Goal: Complete application form: Complete application form

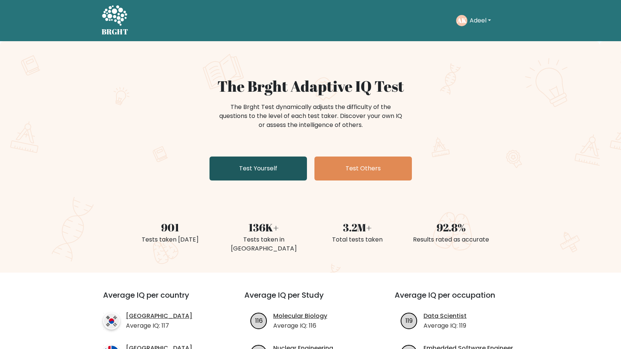
click at [276, 173] on link "Test Yourself" at bounding box center [257, 169] width 97 height 24
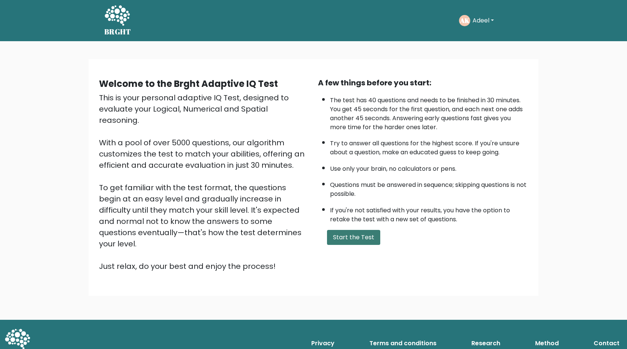
click at [361, 242] on button "Start the Test" at bounding box center [353, 237] width 53 height 15
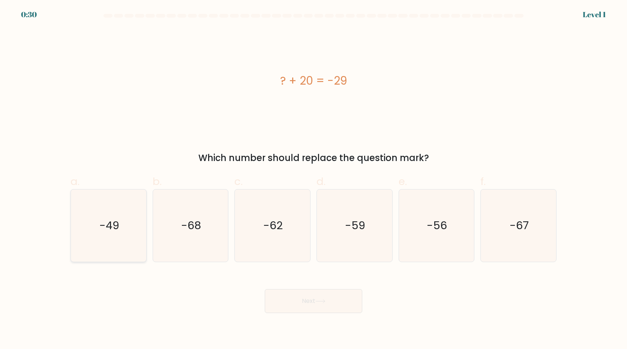
click at [112, 208] on icon "-49" at bounding box center [108, 226] width 72 height 72
click at [313, 180] on input "a. -49" at bounding box center [313, 177] width 0 height 5
radio input "true"
click at [309, 305] on button "Next" at bounding box center [313, 301] width 97 height 24
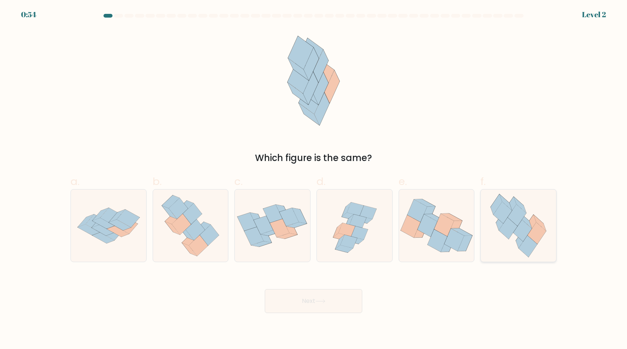
click at [513, 211] on icon at bounding box center [516, 216] width 18 height 22
click at [314, 180] on input "f." at bounding box center [313, 177] width 0 height 5
radio input "true"
click at [307, 304] on button "Next" at bounding box center [313, 301] width 97 height 24
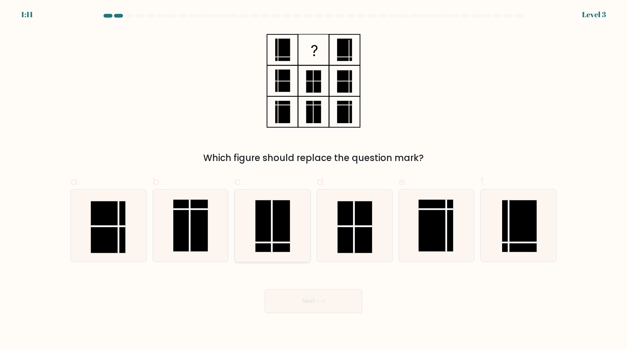
click at [266, 242] on line at bounding box center [272, 242] width 34 height 0
click at [313, 180] on input "c." at bounding box center [313, 177] width 0 height 5
radio input "true"
click at [320, 302] on icon at bounding box center [320, 301] width 10 height 4
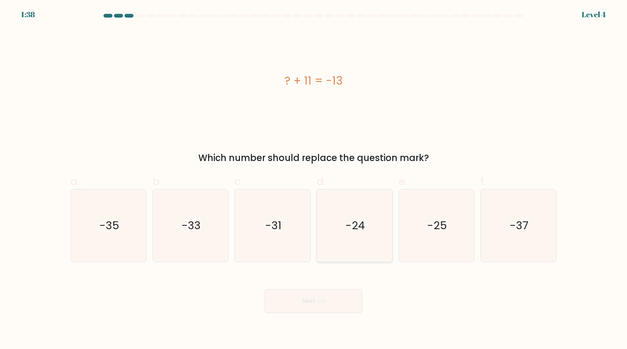
click at [350, 230] on text "-24" at bounding box center [354, 225] width 19 height 15
click at [314, 180] on input "d. -24" at bounding box center [313, 177] width 0 height 5
radio input "true"
click at [329, 302] on button "Next" at bounding box center [313, 301] width 97 height 24
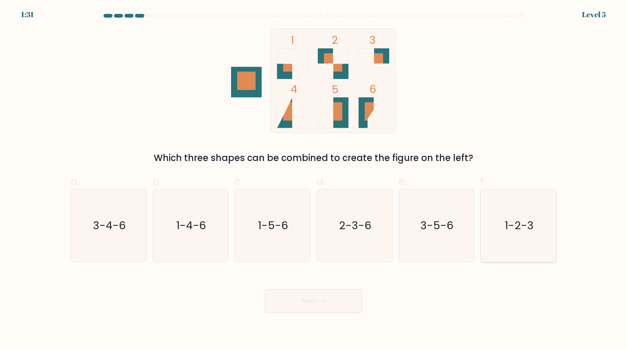
click at [515, 227] on text "1-2-3" at bounding box center [518, 225] width 29 height 15
click at [314, 180] on input "f. 1-2-3" at bounding box center [313, 177] width 0 height 5
radio input "true"
click at [320, 300] on icon at bounding box center [320, 301] width 10 height 4
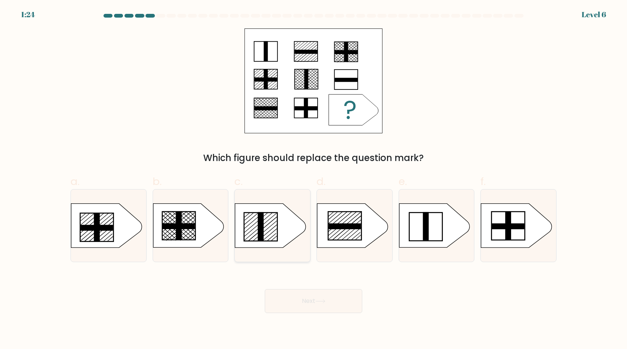
click at [275, 229] on icon at bounding box center [270, 226] width 70 height 44
click at [313, 180] on input "c." at bounding box center [313, 177] width 0 height 5
radio input "true"
click at [320, 299] on button "Next" at bounding box center [313, 301] width 97 height 24
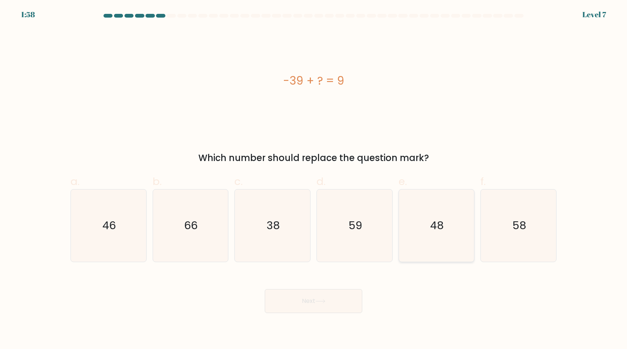
click at [453, 238] on icon "48" at bounding box center [436, 226] width 72 height 72
click at [314, 180] on input "e. 48" at bounding box center [313, 177] width 0 height 5
radio input "true"
click at [332, 298] on button "Next" at bounding box center [313, 301] width 97 height 24
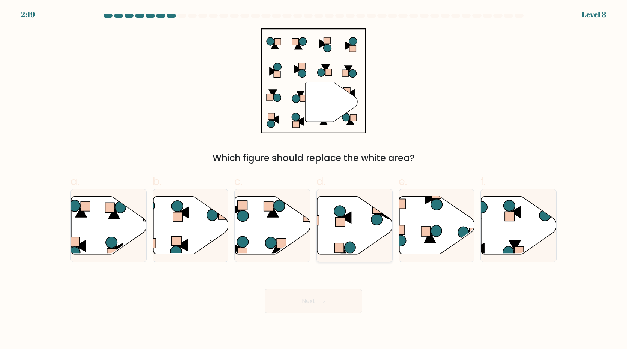
click at [344, 223] on rect at bounding box center [340, 221] width 10 height 9
click at [314, 180] on input "d." at bounding box center [313, 177] width 0 height 5
radio input "true"
click at [312, 304] on button "Next" at bounding box center [313, 301] width 97 height 24
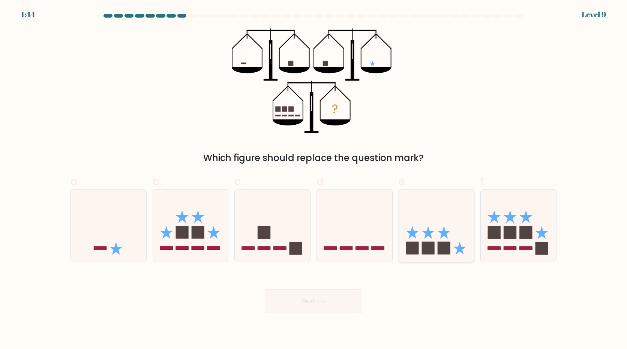
click at [428, 247] on rect at bounding box center [427, 248] width 13 height 13
click at [314, 180] on input "e." at bounding box center [313, 177] width 0 height 5
radio input "true"
click at [542, 233] on icon at bounding box center [541, 232] width 13 height 13
click at [314, 180] on input "f." at bounding box center [313, 177] width 0 height 5
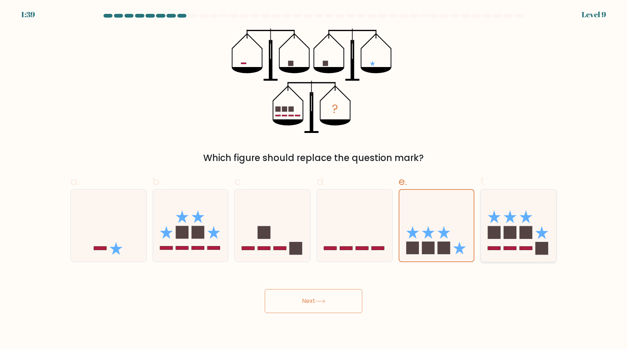
radio input "true"
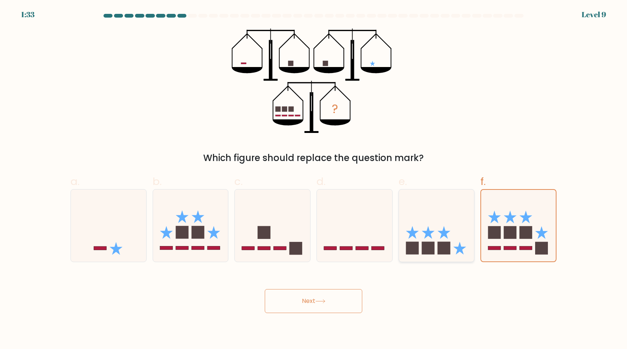
click at [456, 230] on icon at bounding box center [436, 225] width 75 height 62
click at [314, 180] on input "e." at bounding box center [313, 177] width 0 height 5
radio input "true"
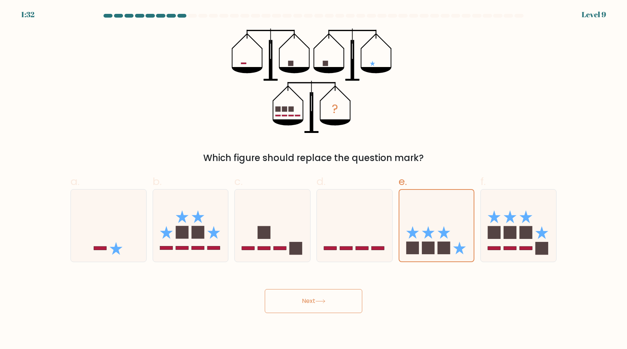
click at [334, 301] on button "Next" at bounding box center [313, 301] width 97 height 24
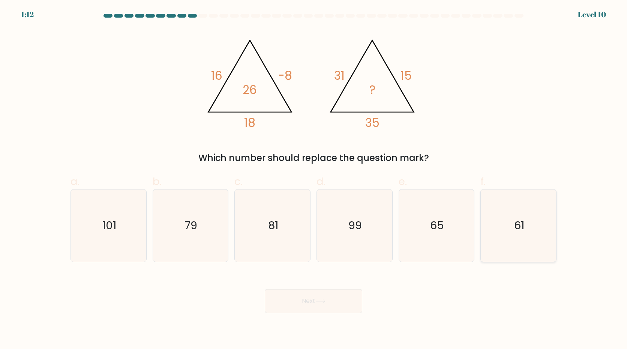
click at [509, 215] on icon "61" at bounding box center [518, 226] width 72 height 72
click at [314, 180] on input "f. 61" at bounding box center [313, 177] width 0 height 5
radio input "true"
click at [309, 301] on button "Next" at bounding box center [313, 301] width 97 height 24
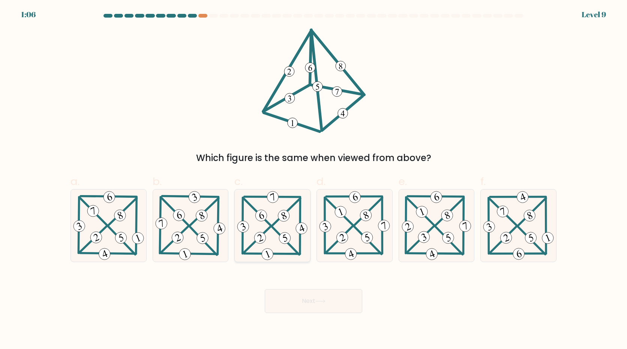
click at [287, 239] on icon at bounding box center [285, 238] width 4 height 8
click at [313, 180] on input "c." at bounding box center [313, 177] width 0 height 5
radio input "true"
click at [321, 298] on button "Next" at bounding box center [313, 301] width 97 height 24
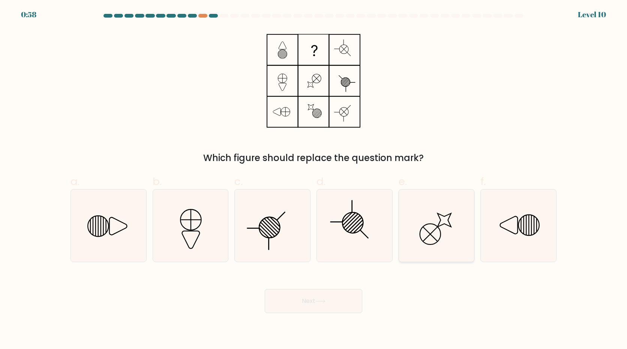
click at [429, 220] on icon at bounding box center [436, 226] width 72 height 72
click at [314, 180] on input "e." at bounding box center [313, 177] width 0 height 5
radio input "true"
click at [309, 307] on button "Next" at bounding box center [313, 301] width 97 height 24
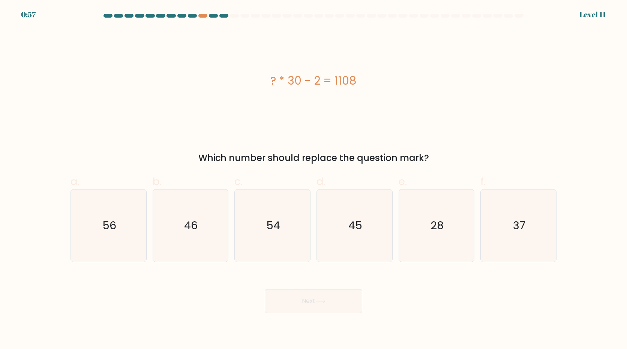
click at [245, 59] on div "? * 30 - 2 = 1108" at bounding box center [313, 80] width 486 height 105
click at [537, 249] on icon "37" at bounding box center [518, 226] width 72 height 72
click at [314, 180] on input "f. 37" at bounding box center [313, 177] width 0 height 5
radio input "true"
click at [318, 302] on icon at bounding box center [320, 301] width 10 height 4
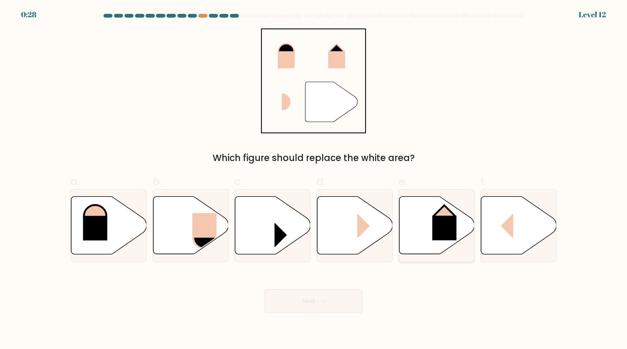
click at [429, 232] on icon at bounding box center [436, 226] width 75 height 58
click at [314, 180] on input "e." at bounding box center [313, 177] width 0 height 5
radio input "true"
click at [304, 304] on button "Next" at bounding box center [313, 301] width 97 height 24
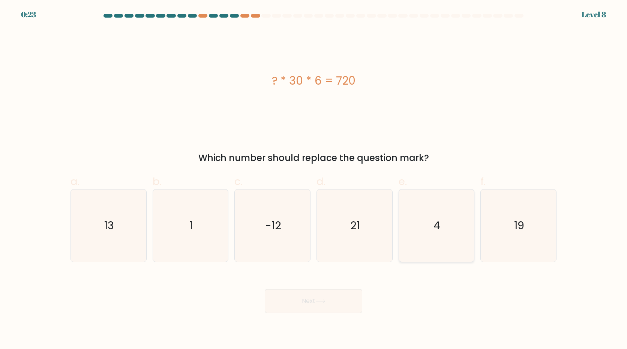
click at [419, 208] on icon "4" at bounding box center [436, 226] width 72 height 72
click at [314, 180] on input "e. 4" at bounding box center [313, 177] width 0 height 5
radio input "true"
click at [314, 303] on button "Next" at bounding box center [313, 301] width 97 height 24
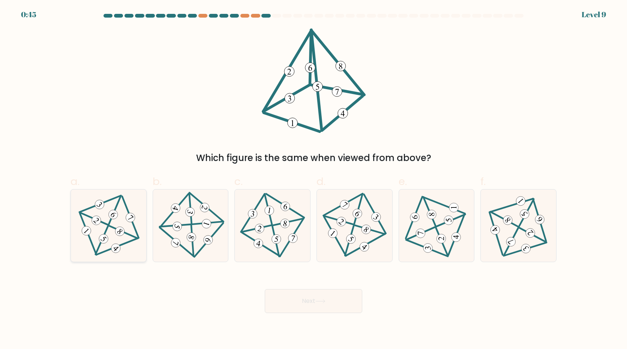
click at [102, 215] on icon at bounding box center [108, 226] width 59 height 58
click at [313, 180] on input "a." at bounding box center [313, 177] width 0 height 5
radio input "true"
click at [299, 295] on button "Next" at bounding box center [313, 301] width 97 height 24
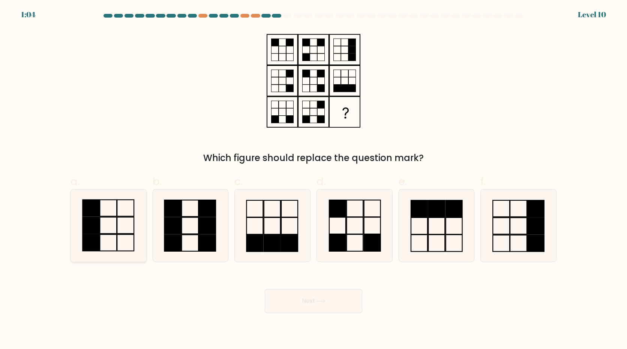
click at [105, 216] on icon at bounding box center [108, 226] width 72 height 72
click at [313, 180] on input "a." at bounding box center [313, 177] width 0 height 5
radio input "true"
click at [309, 297] on button "Next" at bounding box center [313, 301] width 97 height 24
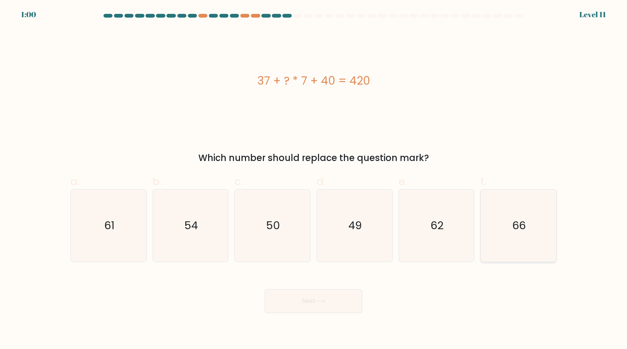
click at [497, 238] on icon "66" at bounding box center [518, 226] width 72 height 72
click at [314, 180] on input "f. 66" at bounding box center [313, 177] width 0 height 5
radio input "true"
click at [289, 309] on button "Next" at bounding box center [313, 301] width 97 height 24
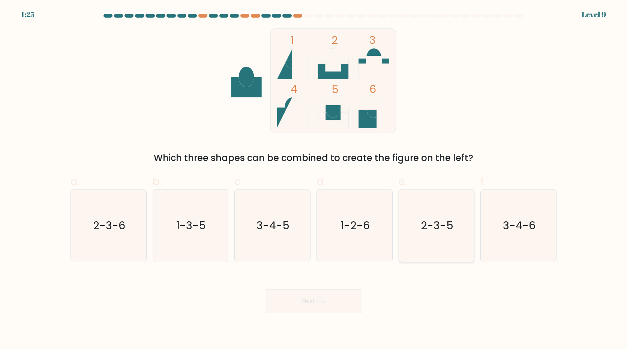
click at [427, 228] on text "2-3-5" at bounding box center [436, 225] width 33 height 15
click at [314, 180] on input "e. 2-3-5" at bounding box center [313, 177] width 0 height 5
radio input "true"
click at [321, 301] on icon at bounding box center [320, 301] width 10 height 4
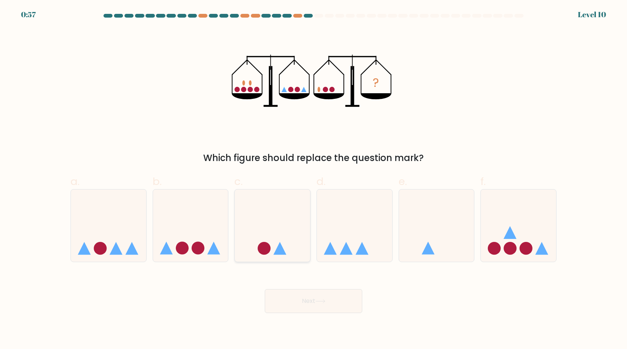
click at [276, 245] on icon at bounding box center [272, 225] width 75 height 62
click at [313, 180] on input "c." at bounding box center [313, 177] width 0 height 5
radio input "true"
click at [328, 306] on button "Next" at bounding box center [313, 301] width 97 height 24
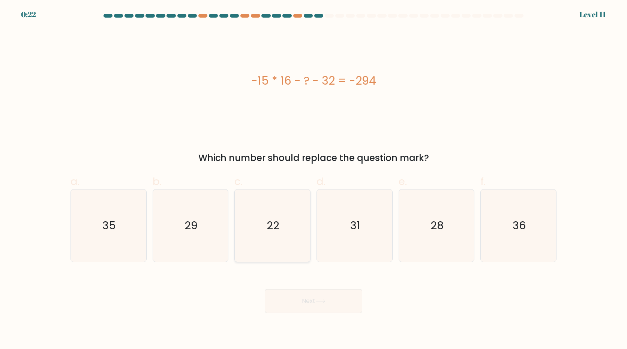
click at [271, 230] on text "22" at bounding box center [273, 225] width 13 height 15
click at [313, 180] on input "c. 22" at bounding box center [313, 177] width 0 height 5
radio input "true"
click at [319, 296] on button "Next" at bounding box center [313, 301] width 97 height 24
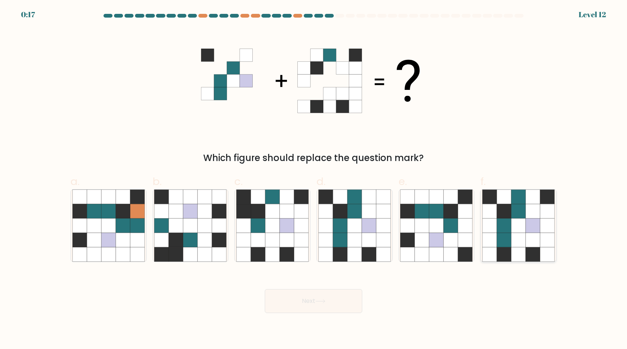
click at [518, 224] on icon at bounding box center [518, 225] width 14 height 14
click at [314, 180] on input "f." at bounding box center [313, 177] width 0 height 5
radio input "true"
click at [310, 300] on button "Next" at bounding box center [313, 301] width 97 height 24
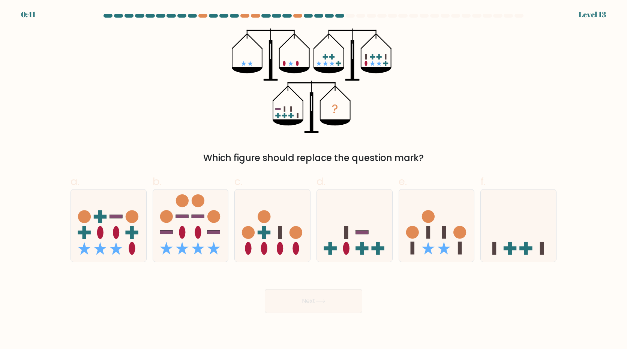
click at [196, 187] on label "b." at bounding box center [191, 218] width 76 height 88
click at [313, 180] on input "b." at bounding box center [313, 177] width 0 height 5
radio input "true"
click at [294, 299] on button "Next" at bounding box center [313, 301] width 97 height 24
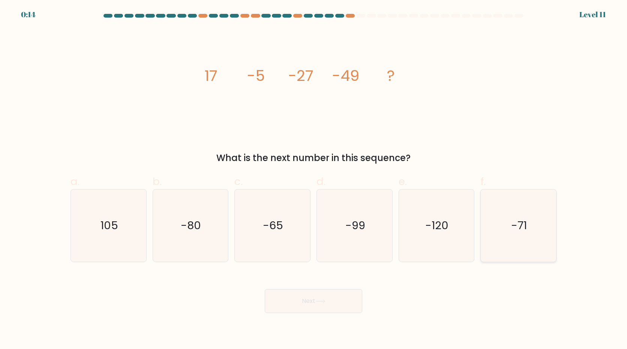
click at [525, 245] on icon "-71" at bounding box center [518, 226] width 72 height 72
click at [314, 180] on input "f. -71" at bounding box center [313, 177] width 0 height 5
radio input "true"
click at [321, 303] on icon at bounding box center [320, 301] width 10 height 4
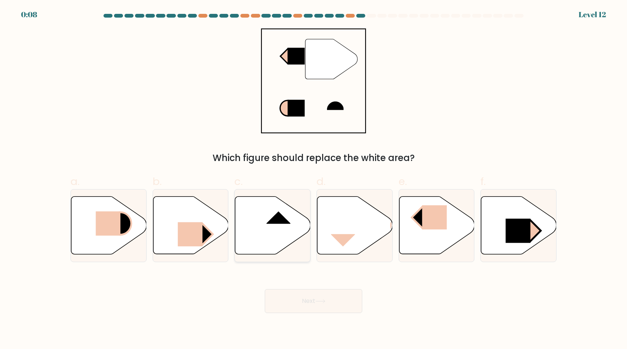
click at [253, 219] on icon at bounding box center [272, 226] width 75 height 58
click at [313, 180] on input "c." at bounding box center [313, 177] width 0 height 5
radio input "true"
click at [289, 301] on button "Next" at bounding box center [313, 301] width 97 height 24
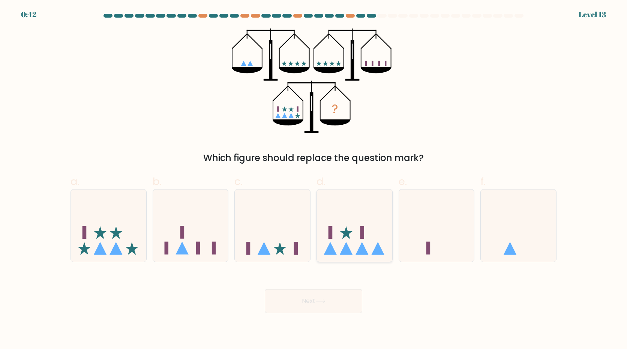
click at [372, 215] on icon at bounding box center [354, 225] width 75 height 62
click at [314, 180] on input "d." at bounding box center [313, 177] width 0 height 5
radio input "true"
click at [325, 303] on icon at bounding box center [320, 301] width 10 height 4
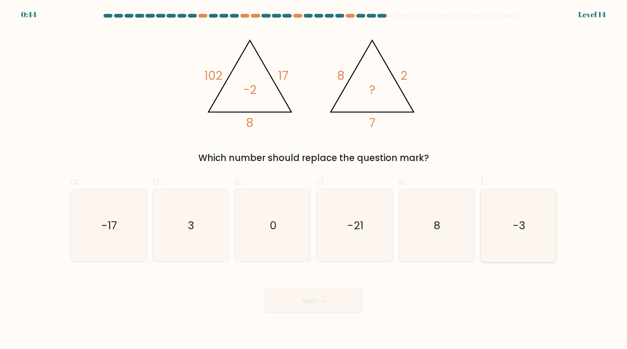
click at [521, 225] on text "-3" at bounding box center [519, 225] width 13 height 15
click at [314, 180] on input "f. -3" at bounding box center [313, 177] width 0 height 5
radio input "true"
click at [307, 296] on button "Next" at bounding box center [313, 301] width 97 height 24
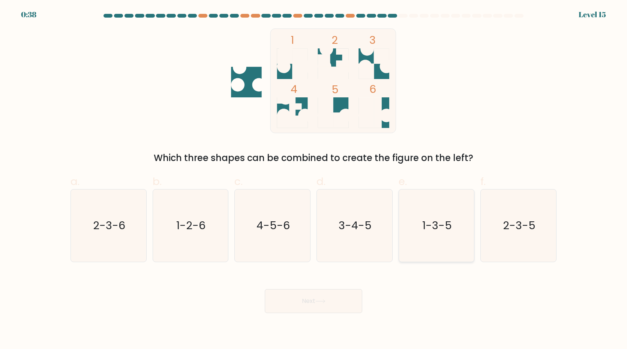
click at [426, 232] on text "1-3-5" at bounding box center [437, 225] width 30 height 15
click at [314, 180] on input "e. 1-3-5" at bounding box center [313, 177] width 0 height 5
radio input "true"
click at [316, 287] on div "Next" at bounding box center [313, 292] width 495 height 42
click at [308, 296] on button "Next" at bounding box center [313, 301] width 97 height 24
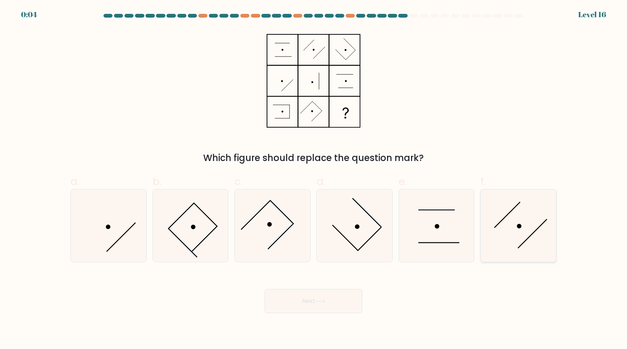
click at [513, 206] on icon at bounding box center [518, 226] width 72 height 72
click at [314, 180] on input "f." at bounding box center [313, 177] width 0 height 5
radio input "true"
click at [323, 305] on button "Next" at bounding box center [313, 301] width 97 height 24
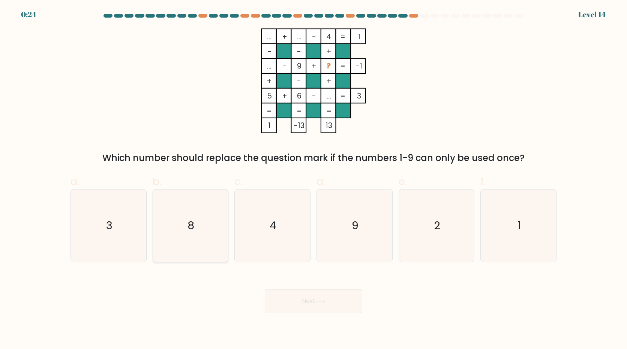
click at [201, 227] on icon "8" at bounding box center [190, 226] width 72 height 72
click at [313, 180] on input "b. 8" at bounding box center [313, 177] width 0 height 5
radio input "true"
click at [302, 296] on button "Next" at bounding box center [313, 301] width 97 height 24
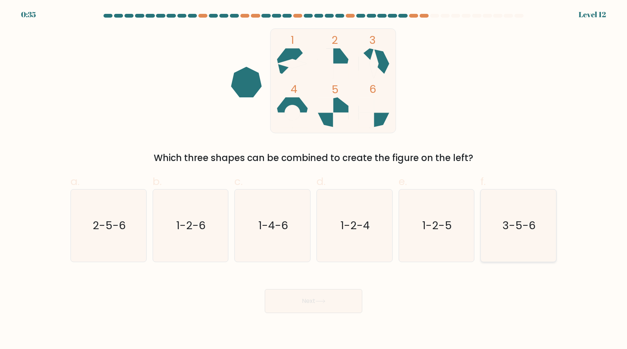
click at [511, 227] on text "3-5-6" at bounding box center [519, 225] width 33 height 15
click at [314, 180] on input "f. 3-5-6" at bounding box center [313, 177] width 0 height 5
radio input "true"
click at [314, 300] on button "Next" at bounding box center [313, 301] width 97 height 24
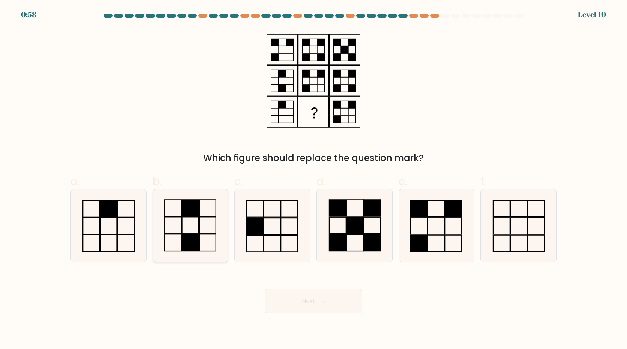
click at [204, 226] on icon at bounding box center [190, 226] width 72 height 72
click at [313, 180] on input "b." at bounding box center [313, 177] width 0 height 5
radio input "true"
click at [284, 303] on button "Next" at bounding box center [313, 301] width 97 height 24
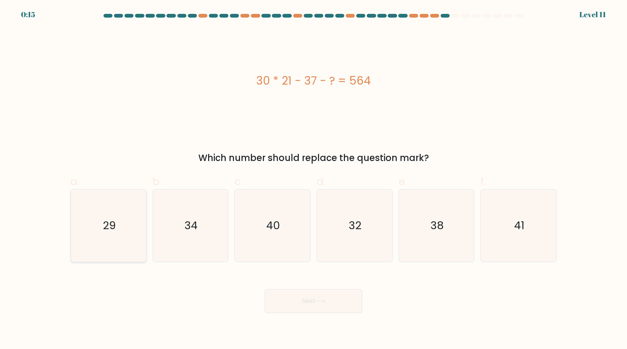
click at [134, 242] on icon "29" at bounding box center [108, 226] width 72 height 72
click at [313, 180] on input "a. 29" at bounding box center [313, 177] width 0 height 5
radio input "true"
click at [335, 302] on button "Next" at bounding box center [313, 301] width 97 height 24
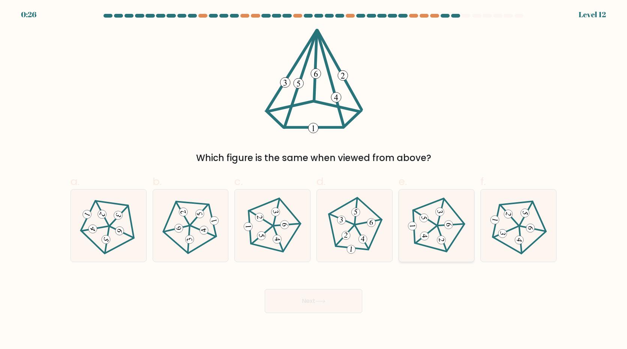
click at [446, 229] on 515 at bounding box center [448, 225] width 9 height 9
click at [314, 180] on input "e." at bounding box center [313, 177] width 0 height 5
radio input "true"
click at [318, 298] on button "Next" at bounding box center [313, 301] width 97 height 24
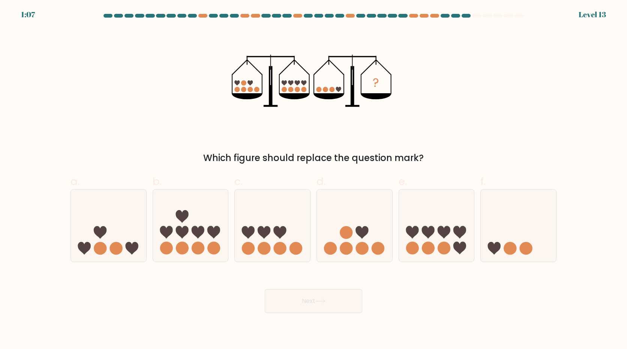
click at [392, 248] on div "d." at bounding box center [354, 218] width 82 height 88
click at [347, 237] on circle at bounding box center [346, 232] width 13 height 13
click at [314, 180] on input "d." at bounding box center [313, 177] width 0 height 5
radio input "true"
click at [336, 300] on button "Next" at bounding box center [313, 301] width 97 height 24
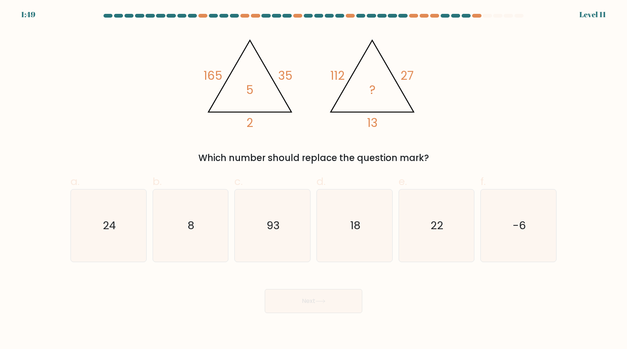
click at [336, 294] on button "Next" at bounding box center [313, 301] width 97 height 24
click at [485, 151] on div "Which number should replace the question mark?" at bounding box center [313, 157] width 477 height 13
click at [434, 226] on text "22" at bounding box center [437, 225] width 13 height 15
click at [314, 180] on input "e. 22" at bounding box center [313, 177] width 0 height 5
radio input "true"
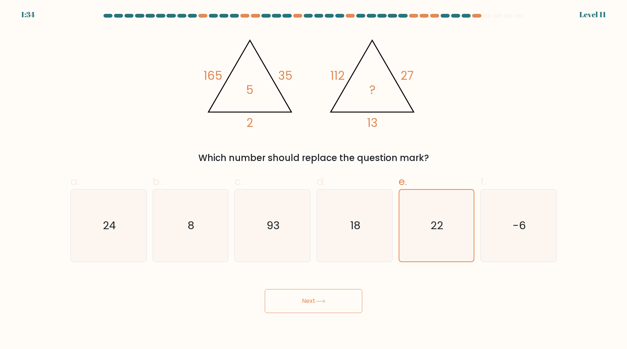
click at [327, 305] on button "Next" at bounding box center [313, 301] width 97 height 24
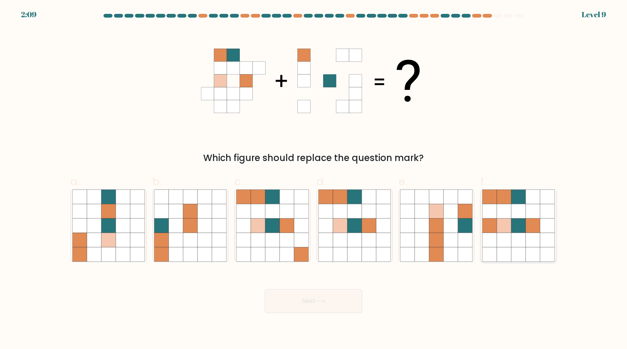
click at [521, 228] on icon at bounding box center [518, 225] width 14 height 14
click at [314, 180] on input "f." at bounding box center [313, 177] width 0 height 5
radio input "true"
click at [292, 304] on button "Next" at bounding box center [313, 301] width 97 height 24
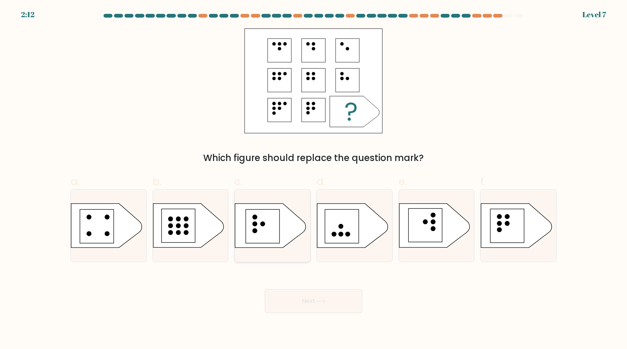
click at [267, 223] on rect at bounding box center [263, 226] width 34 height 34
click at [313, 180] on input "c." at bounding box center [313, 177] width 0 height 5
radio input "true"
click at [292, 293] on button "Next" at bounding box center [313, 301] width 97 height 24
click at [311, 301] on button "Next" at bounding box center [313, 301] width 97 height 24
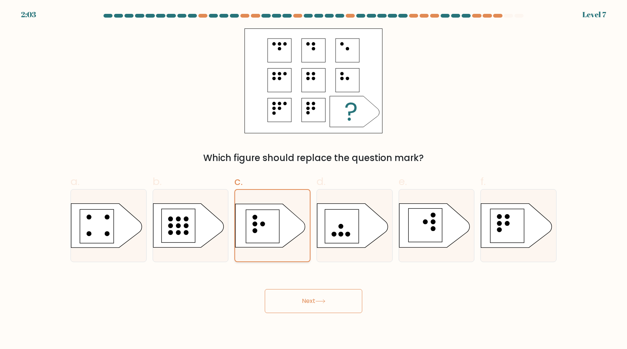
click at [288, 224] on icon at bounding box center [270, 225] width 70 height 43
click at [313, 180] on input "c." at bounding box center [313, 177] width 0 height 5
click at [328, 302] on button "Next" at bounding box center [313, 301] width 97 height 24
click at [447, 78] on div "Which figure should replace the question mark?" at bounding box center [313, 96] width 495 height 136
click at [407, 281] on div "Next" at bounding box center [313, 292] width 495 height 42
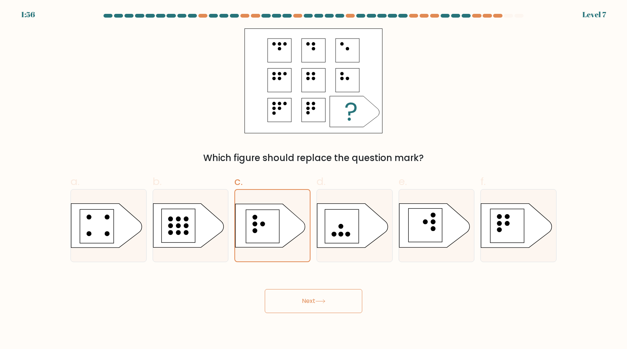
click at [302, 283] on div "Next" at bounding box center [313, 292] width 495 height 42
click at [313, 314] on body "1:56 Level 7 a." at bounding box center [313, 174] width 627 height 349
click at [323, 308] on button "Next" at bounding box center [313, 301] width 97 height 24
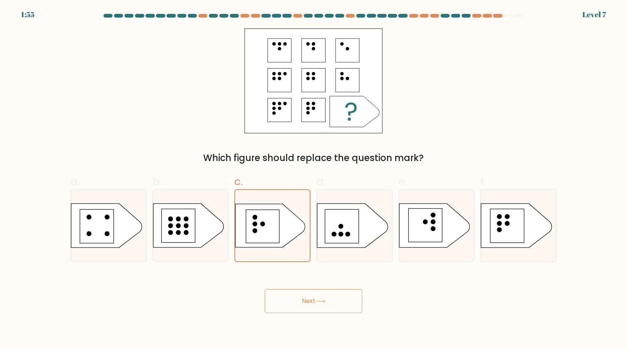
click at [323, 308] on button "Next" at bounding box center [313, 301] width 97 height 24
click at [341, 226] on circle at bounding box center [340, 226] width 5 height 5
click at [314, 180] on input "d." at bounding box center [313, 177] width 0 height 5
radio input "true"
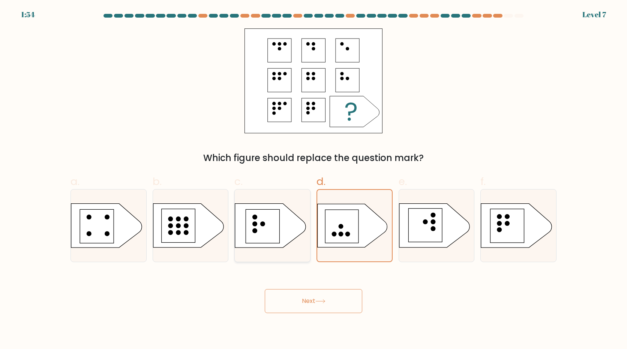
click at [275, 236] on rect at bounding box center [263, 226] width 34 height 34
click at [313, 180] on input "c." at bounding box center [313, 177] width 0 height 5
radio input "true"
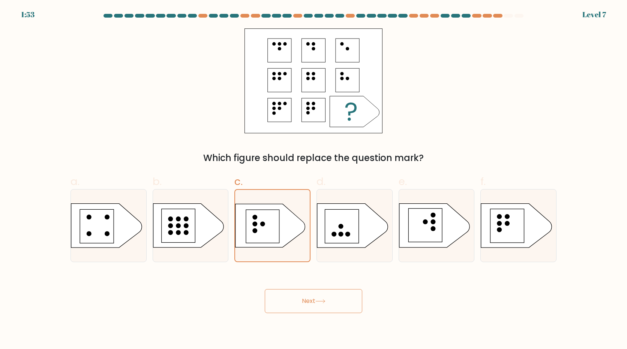
click at [291, 319] on body "1:53 Level 7 a." at bounding box center [313, 174] width 627 height 349
click at [306, 303] on button "Next" at bounding box center [313, 301] width 97 height 24
click at [340, 301] on button "Next" at bounding box center [313, 301] width 97 height 24
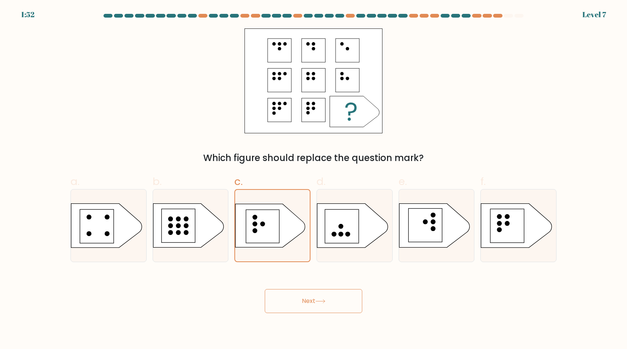
click at [325, 302] on icon at bounding box center [320, 301] width 10 height 4
click at [341, 249] on div at bounding box center [354, 225] width 76 height 73
click at [314, 180] on input "d." at bounding box center [313, 177] width 0 height 5
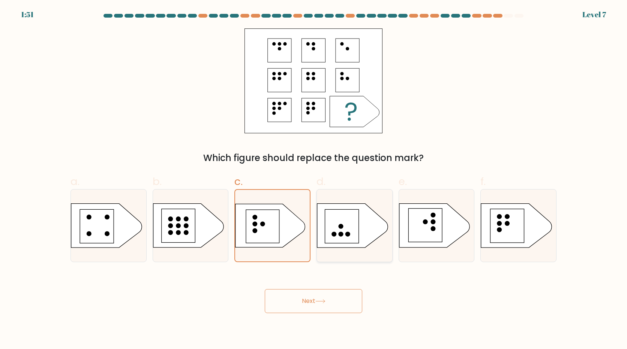
radio input "true"
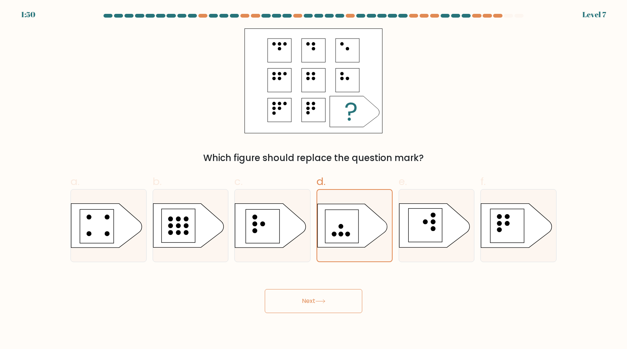
click at [339, 306] on button "Next" at bounding box center [313, 301] width 97 height 24
click at [291, 244] on icon at bounding box center [272, 225] width 75 height 45
click at [313, 180] on input "c." at bounding box center [313, 177] width 0 height 5
radio input "true"
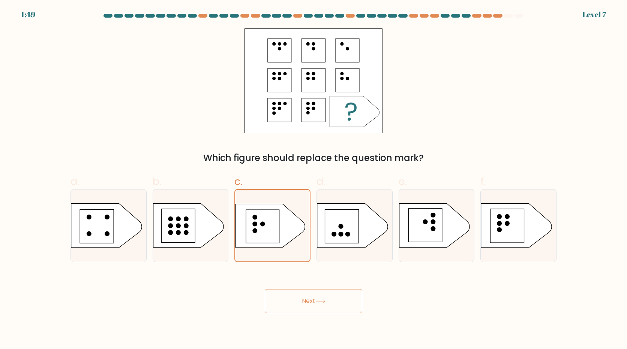
click at [309, 303] on button "Next" at bounding box center [313, 301] width 97 height 24
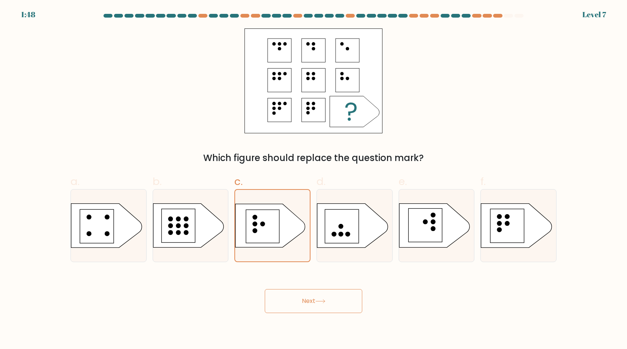
click at [309, 303] on button "Next" at bounding box center [313, 301] width 97 height 24
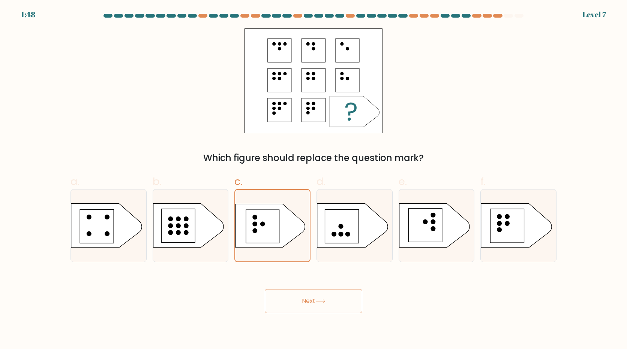
click at [309, 303] on button "Next" at bounding box center [313, 301] width 97 height 24
click at [595, 16] on form "a." at bounding box center [313, 163] width 627 height 299
click at [329, 100] on icon at bounding box center [353, 111] width 49 height 31
click at [319, 302] on icon at bounding box center [320, 301] width 10 height 4
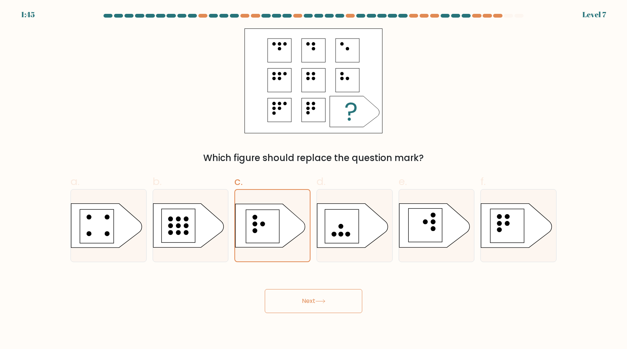
click at [319, 302] on icon at bounding box center [320, 301] width 10 height 4
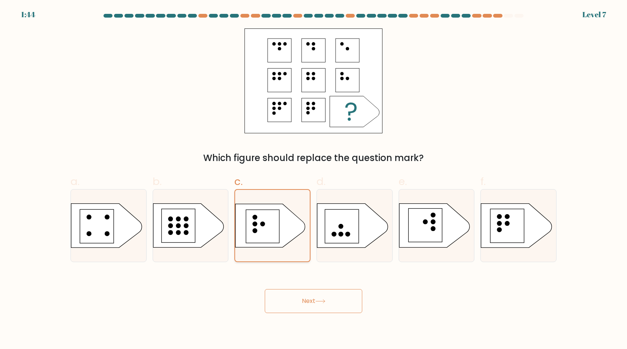
click at [247, 240] on rect at bounding box center [262, 226] width 33 height 33
click at [313, 180] on input "c." at bounding box center [313, 177] width 0 height 5
click at [247, 240] on rect at bounding box center [262, 226] width 33 height 33
click at [313, 180] on input "c." at bounding box center [313, 177] width 0 height 5
click at [247, 240] on rect at bounding box center [262, 226] width 33 height 33
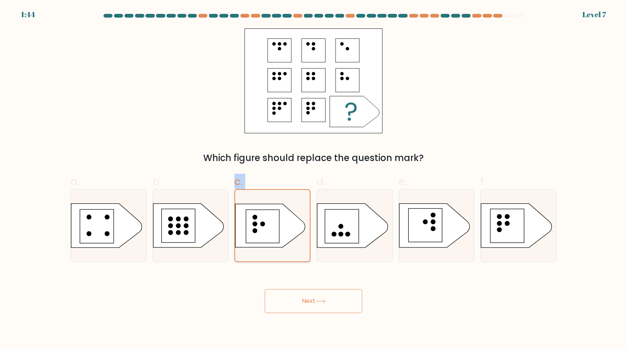
click at [313, 180] on input "c." at bounding box center [313, 177] width 0 height 5
drag, startPoint x: 247, startPoint y: 240, endPoint x: 292, endPoint y: 295, distance: 70.5
click at [292, 295] on button "Next" at bounding box center [313, 301] width 97 height 24
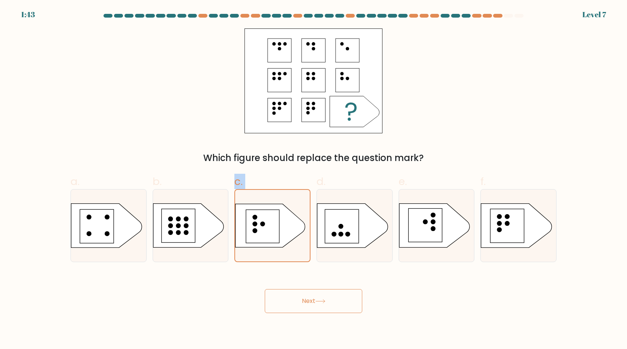
click at [292, 295] on button "Next" at bounding box center [313, 301] width 97 height 24
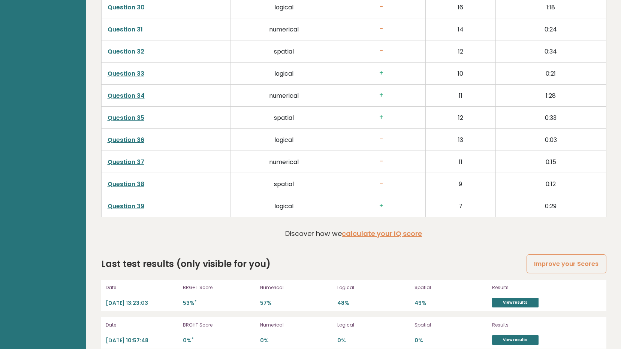
scroll to position [1889, 0]
